Goal: Task Accomplishment & Management: Manage account settings

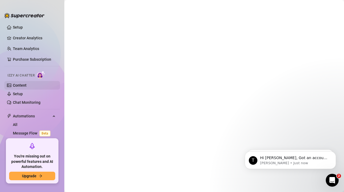
click at [20, 86] on link "Content" at bounding box center [20, 85] width 14 height 4
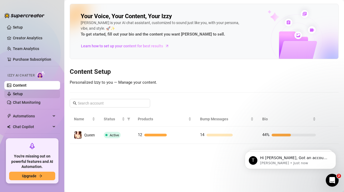
click at [23, 94] on link "Setup" at bounding box center [18, 94] width 10 height 4
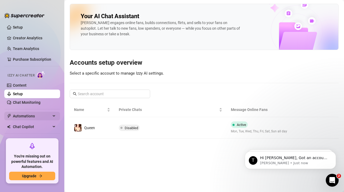
click at [55, 116] on div "Automations" at bounding box center [32, 116] width 56 height 9
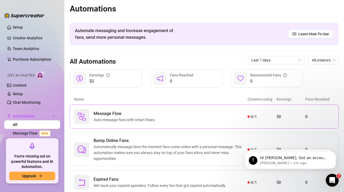
click at [135, 121] on span "Auto-message fans with smart flows." at bounding box center [126, 120] width 64 height 6
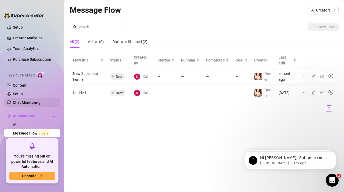
click at [35, 102] on link "Chat Monitoring" at bounding box center [27, 103] width 28 height 4
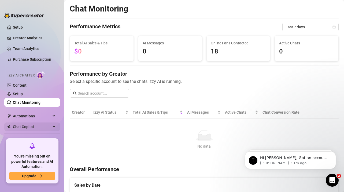
click at [39, 126] on span "Chat Copilot" at bounding box center [32, 127] width 38 height 9
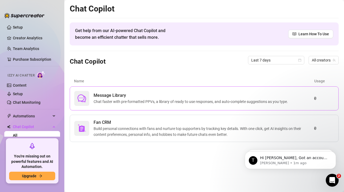
click at [160, 95] on span "Message Library" at bounding box center [192, 95] width 196 height 6
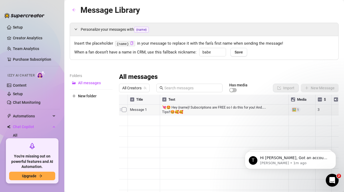
click at [123, 111] on div at bounding box center [229, 155] width 220 height 120
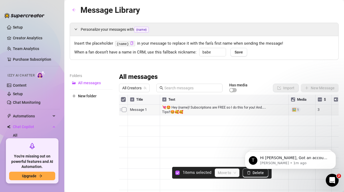
click at [123, 111] on div at bounding box center [229, 155] width 220 height 120
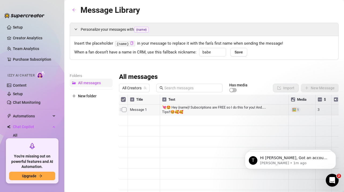
click at [97, 81] on span "All messages" at bounding box center [89, 83] width 23 height 4
click at [27, 84] on link "Content" at bounding box center [20, 85] width 14 height 4
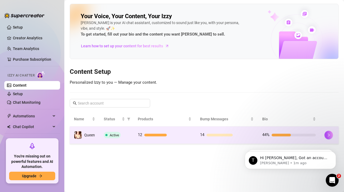
click at [128, 133] on div "Active" at bounding box center [116, 135] width 25 height 6
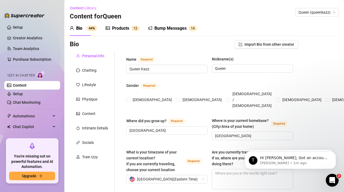
radio input "true"
type input "[DATE]"
click at [96, 75] on div "Chatting" at bounding box center [92, 70] width 45 height 10
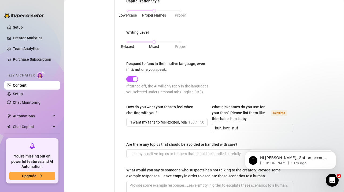
scroll to position [277, 0]
